Goal: Communication & Community: Answer question/provide support

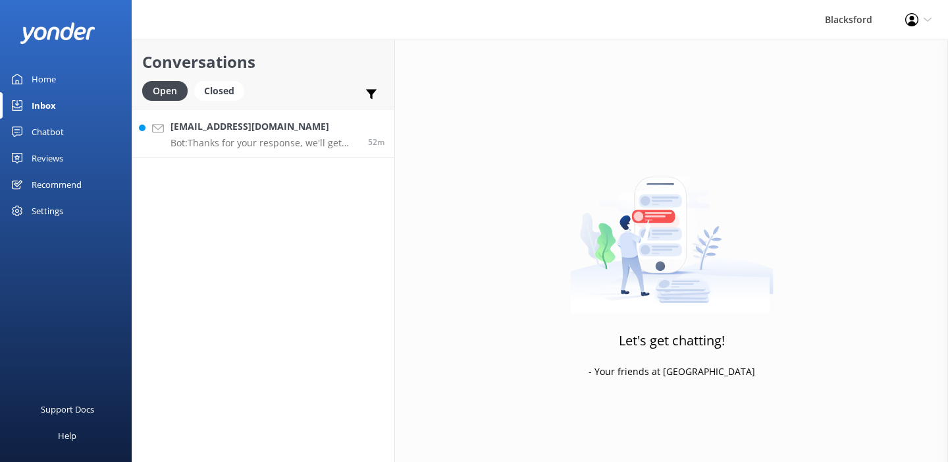
click at [233, 135] on div "[EMAIL_ADDRESS][DOMAIN_NAME] Bot: Thanks for your response, we'll get back to y…" at bounding box center [265, 133] width 188 height 28
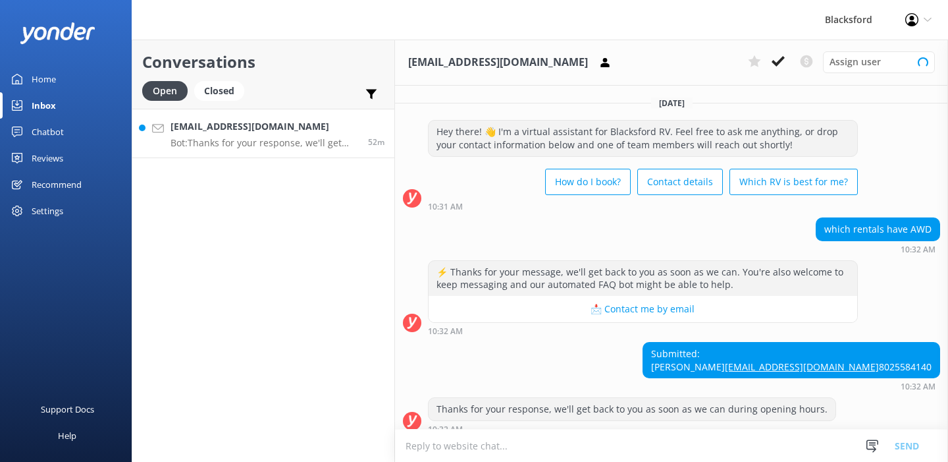
scroll to position [36, 0]
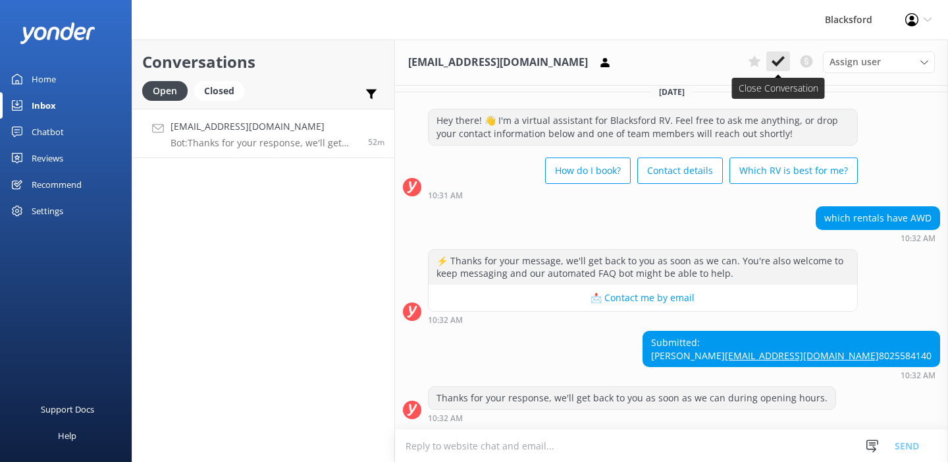
click at [778, 65] on icon at bounding box center [778, 61] width 13 height 13
